Goal: Check status: Check status

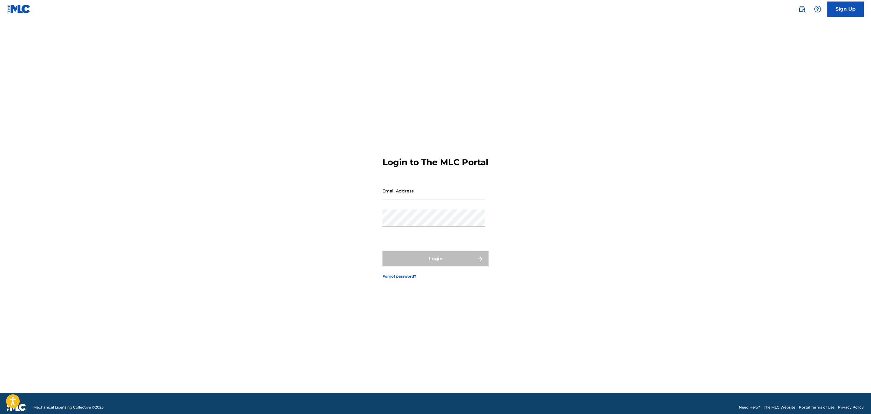
click at [424, 194] on input "Email Address" at bounding box center [433, 190] width 102 height 17
type input "[EMAIL_ADDRESS][DOMAIN_NAME]"
click at [382, 251] on button "Login" at bounding box center [435, 258] width 106 height 15
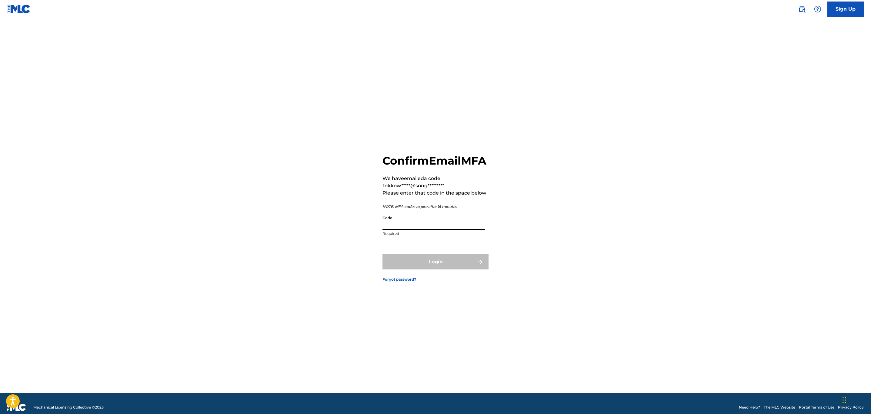
click at [433, 229] on input "Code" at bounding box center [433, 220] width 102 height 17
paste input "479192"
type input "479192"
click at [382, 254] on button "Login" at bounding box center [435, 261] width 106 height 15
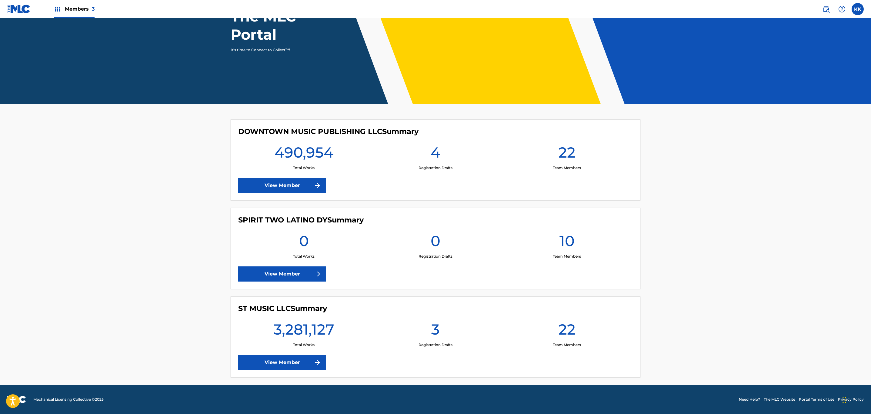
click at [294, 187] on link "View Member" at bounding box center [282, 185] width 88 height 15
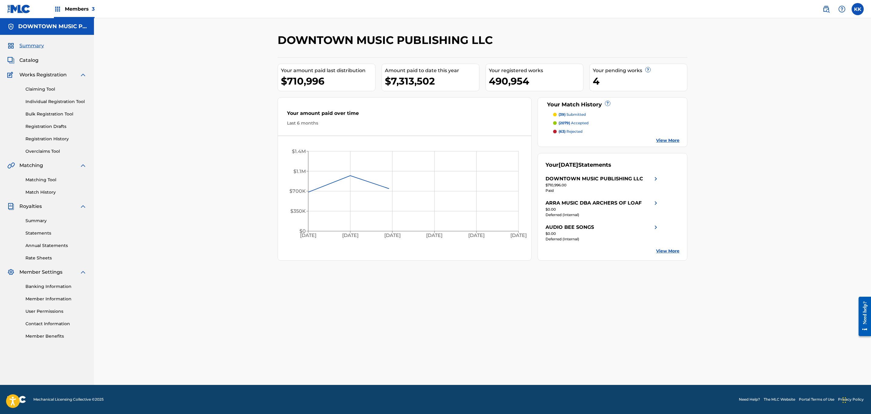
click at [32, 191] on link "Match History" at bounding box center [55, 192] width 61 height 6
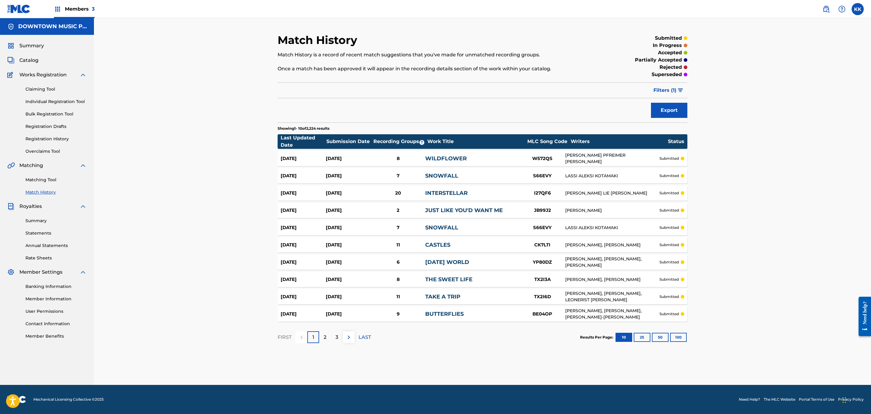
click at [672, 93] on span "Filters ( 1 )" at bounding box center [664, 90] width 23 height 7
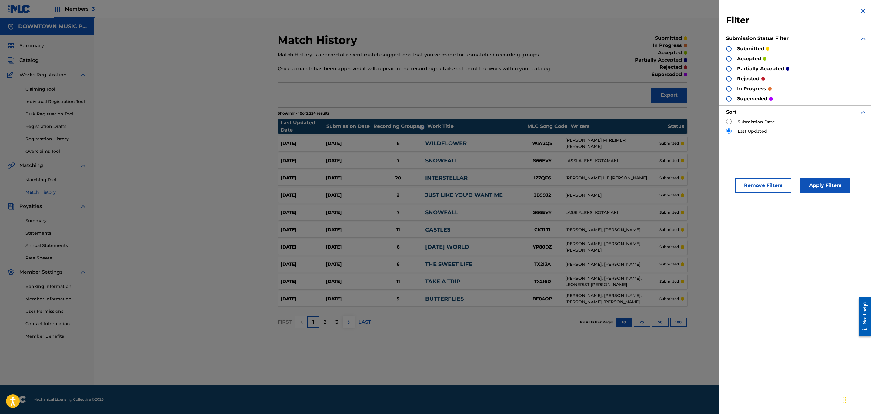
click at [728, 122] on input "radio" at bounding box center [728, 121] width 5 height 5
radio input "true"
click at [815, 187] on button "Apply Filters" at bounding box center [825, 185] width 50 height 15
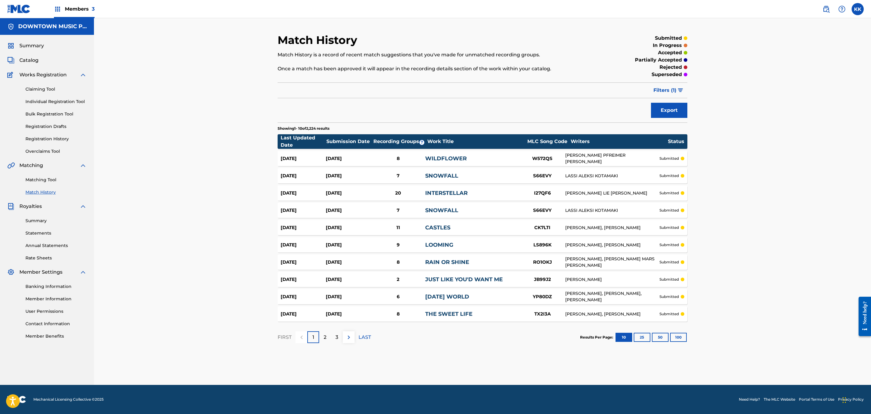
click at [678, 337] on button "100" at bounding box center [678, 337] width 17 height 9
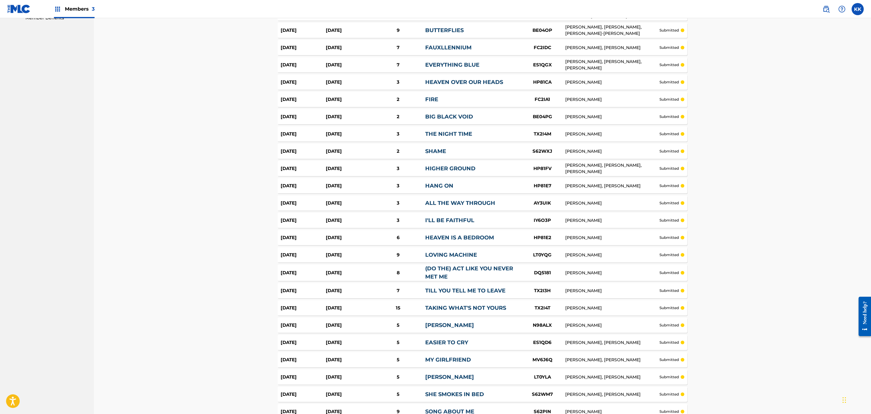
scroll to position [363, 0]
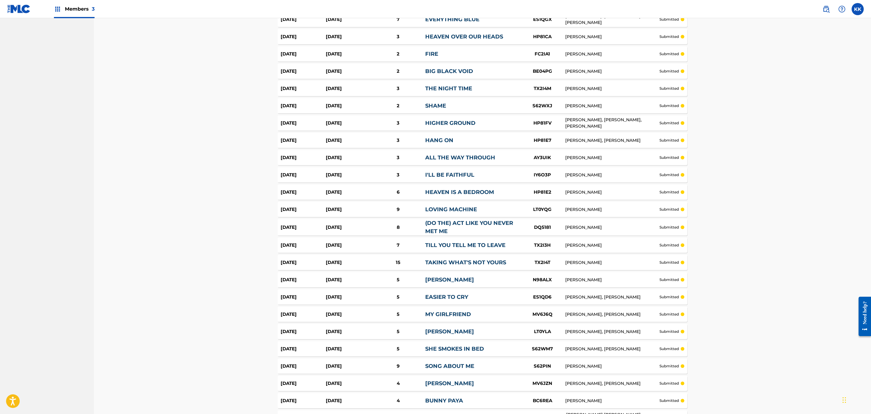
click at [452, 57] on div "FIRE" at bounding box center [472, 54] width 94 height 8
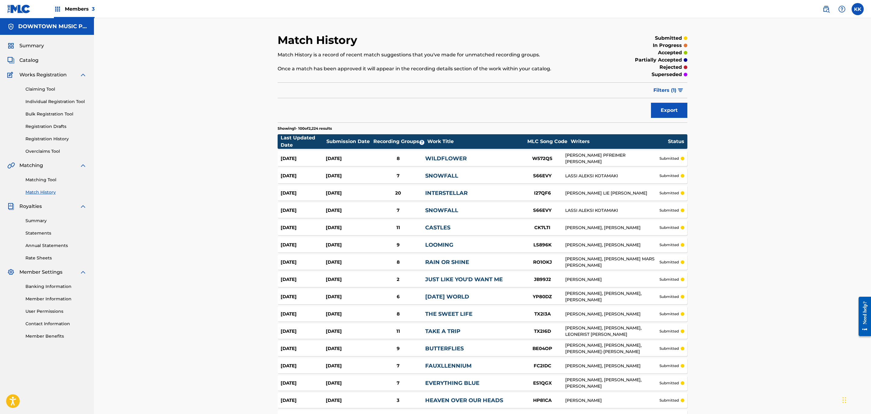
scroll to position [363, 0]
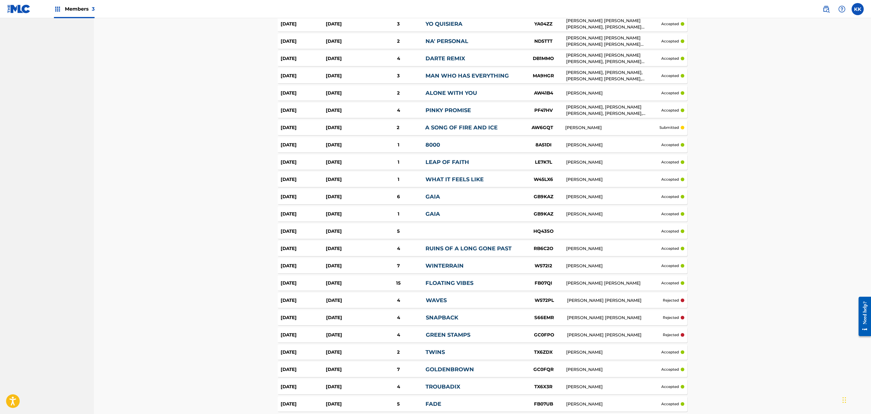
scroll to position [772, 0]
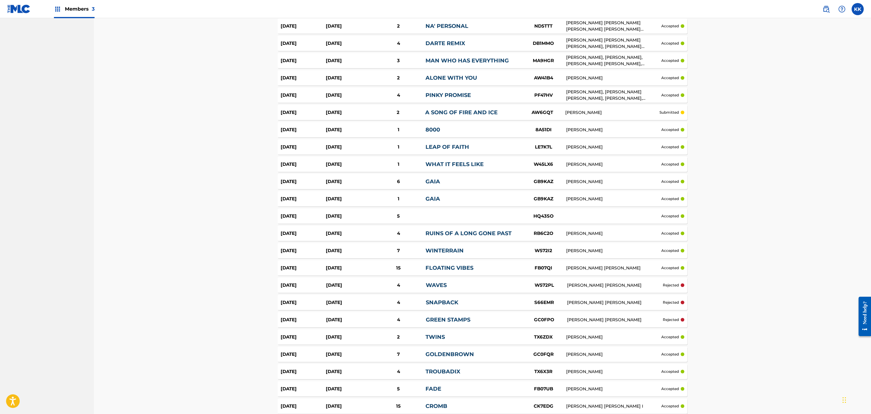
click at [480, 288] on div "WAVES" at bounding box center [474, 285] width 96 height 8
